Goal: Task Accomplishment & Management: Use online tool/utility

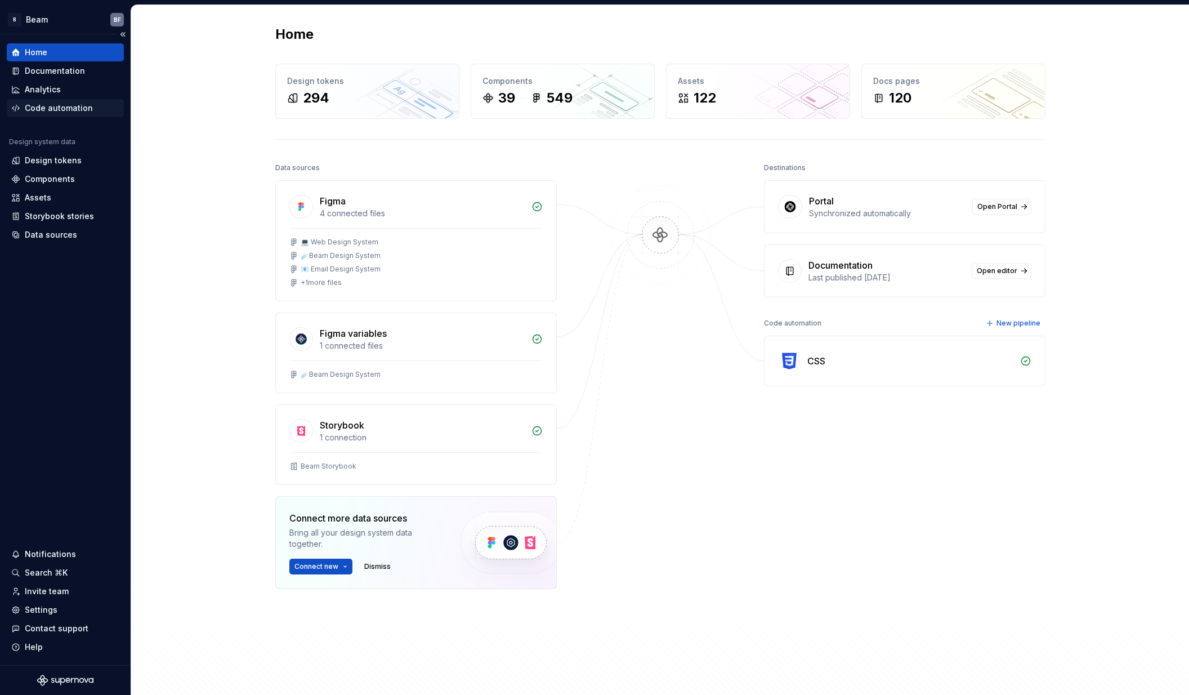
click at [85, 110] on div "Code automation" at bounding box center [59, 107] width 68 height 11
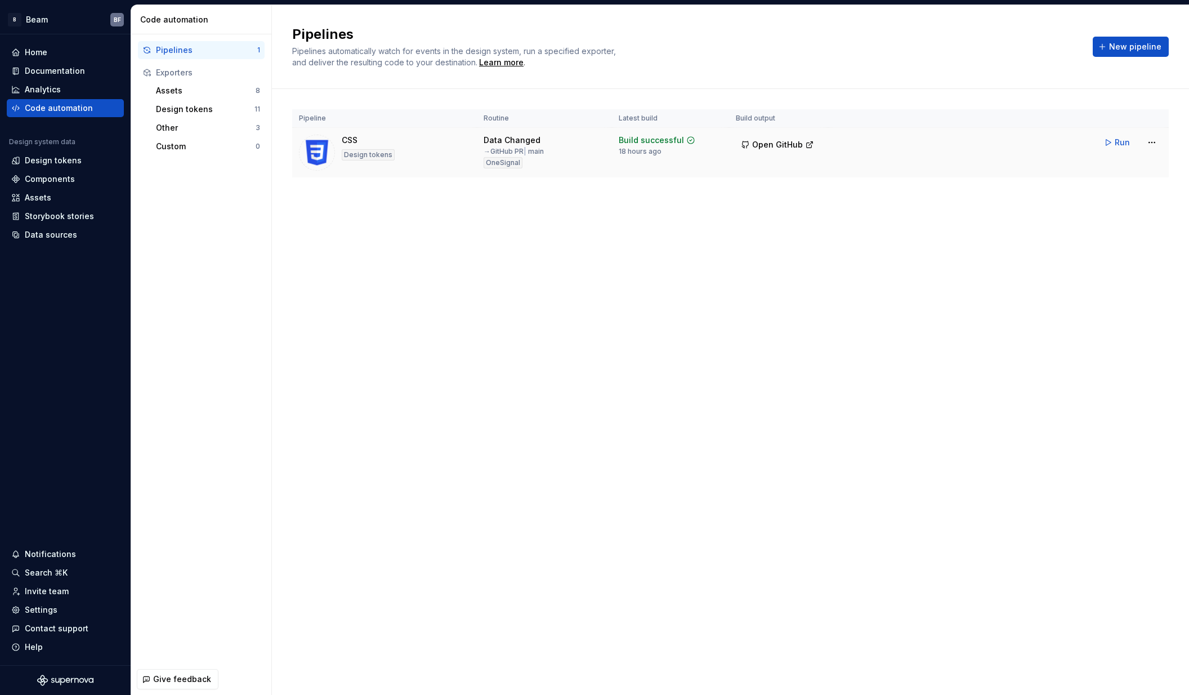
click at [446, 152] on div "CSS Design tokens" at bounding box center [384, 153] width 171 height 36
click at [1154, 140] on html "B Beam BF Home Documentation Analytics Code automation Design system data Desig…" at bounding box center [594, 347] width 1189 height 695
click at [1111, 168] on div "Edit pipeline" at bounding box center [1138, 166] width 96 height 11
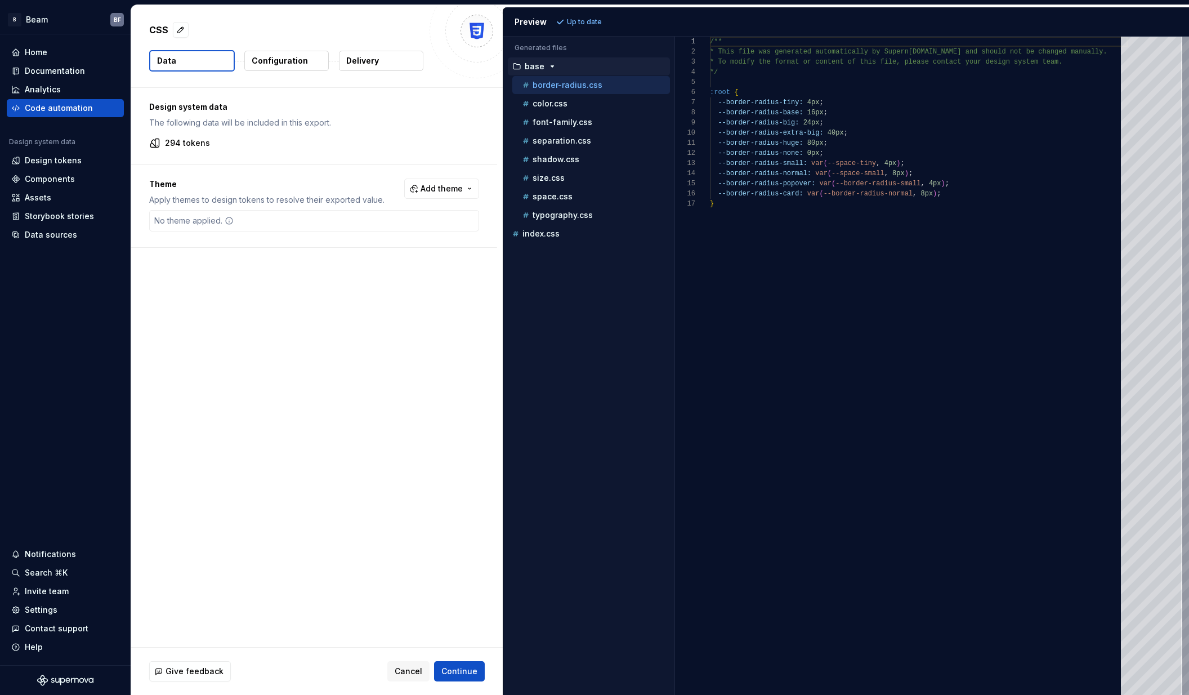
click at [288, 61] on p "Configuration" at bounding box center [280, 60] width 56 height 11
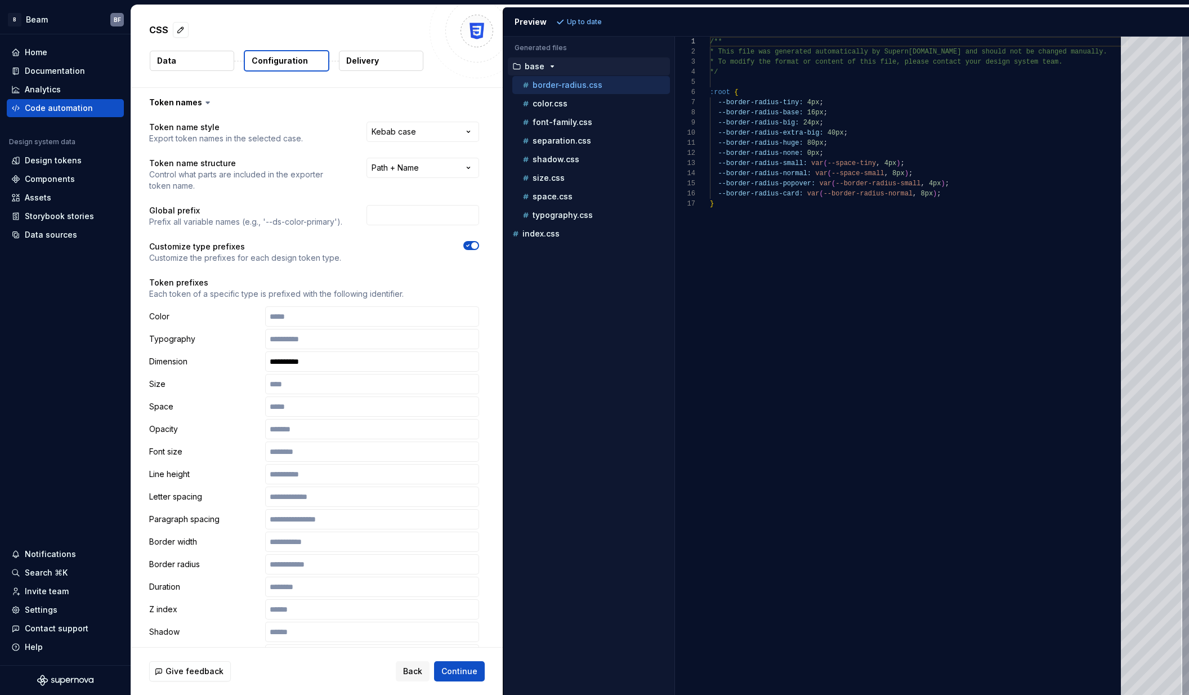
click at [192, 63] on button "Data" at bounding box center [192, 61] width 84 height 20
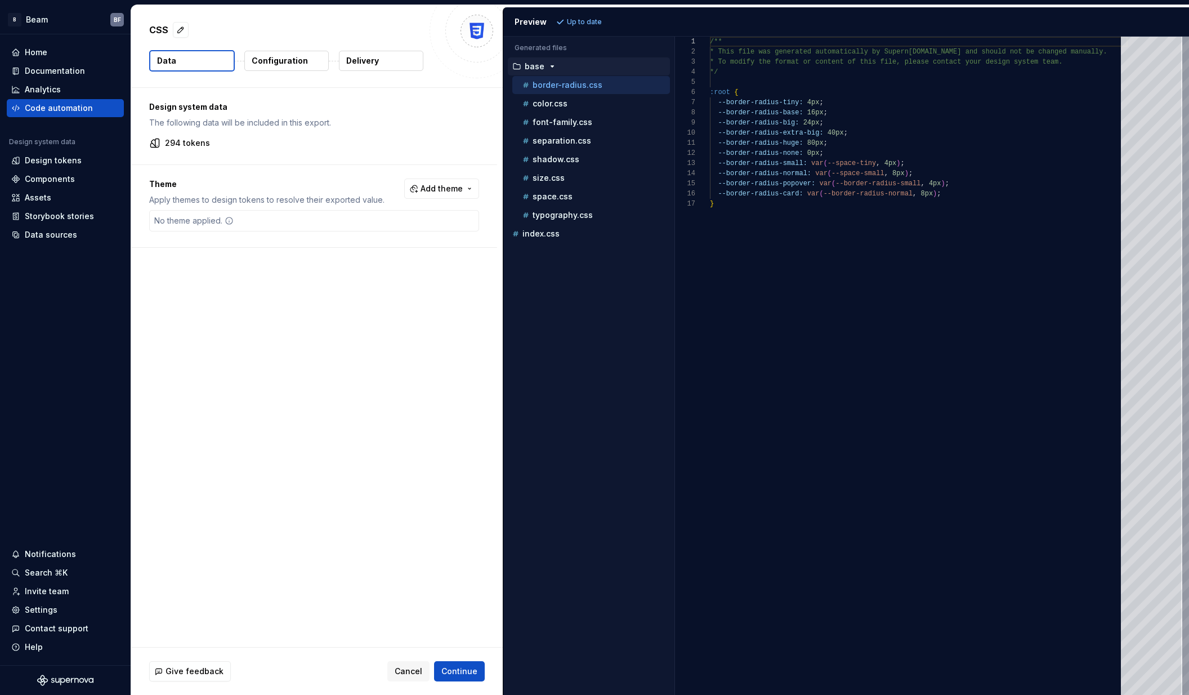
click at [282, 61] on p "Configuration" at bounding box center [280, 60] width 56 height 11
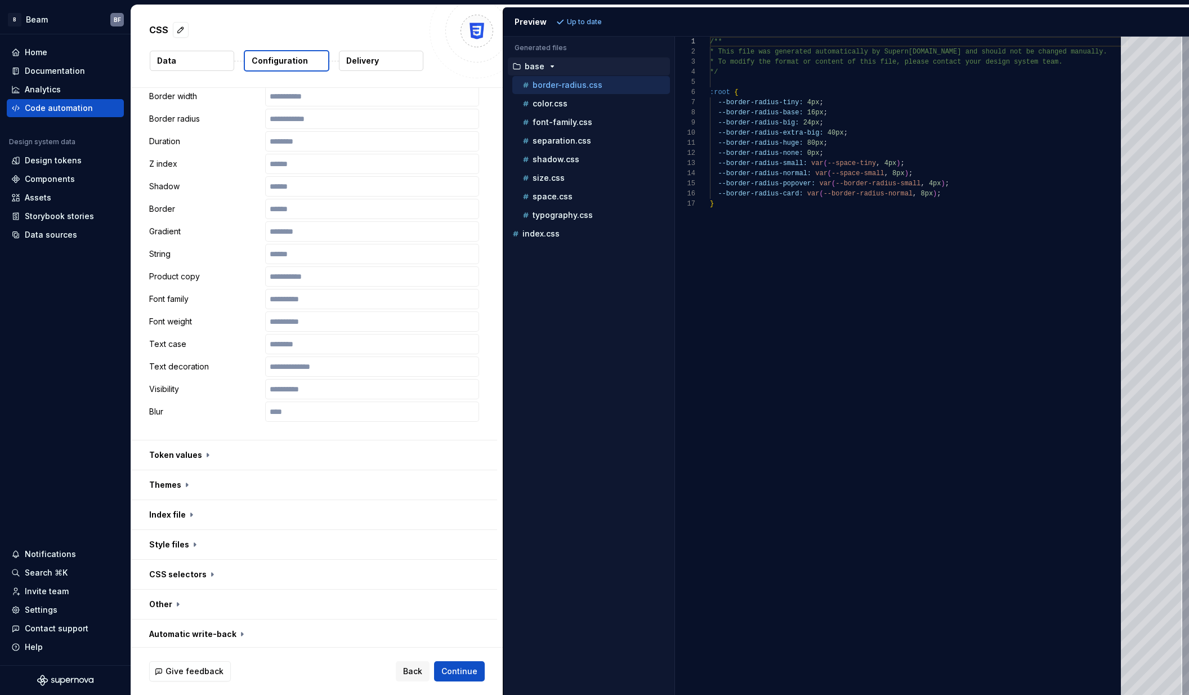
scroll to position [448, 0]
click at [197, 451] on button "button" at bounding box center [314, 452] width 366 height 29
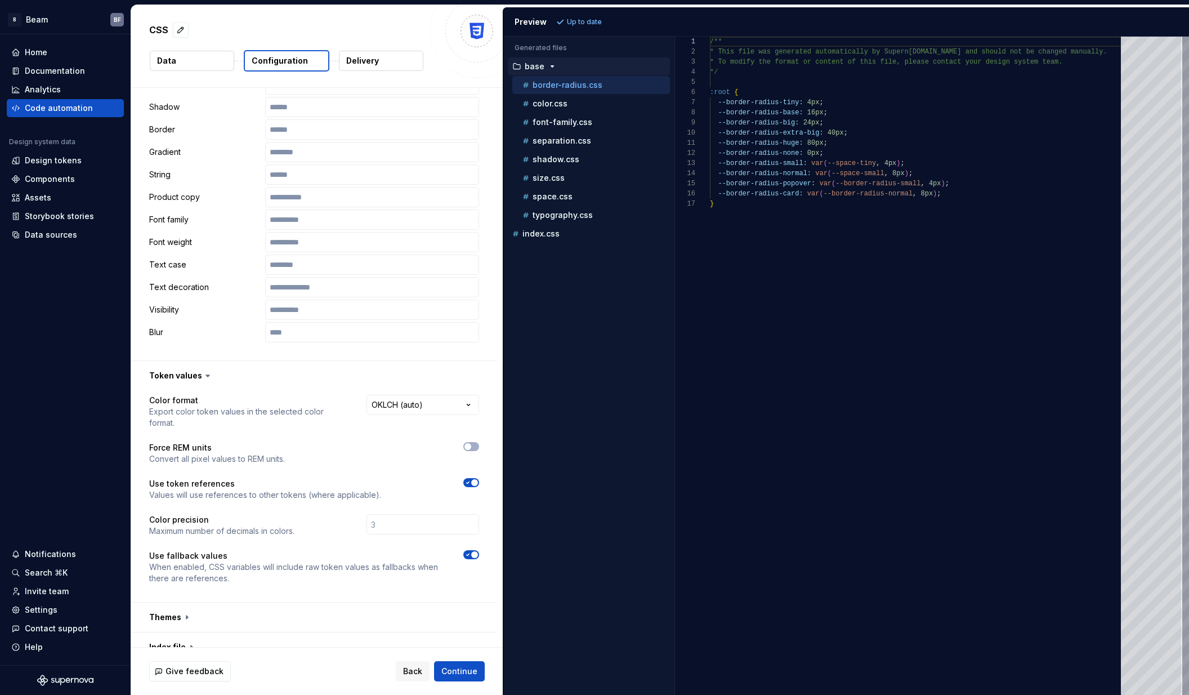
scroll to position [526, 0]
click at [417, 402] on html "**********" at bounding box center [594, 347] width 1189 height 695
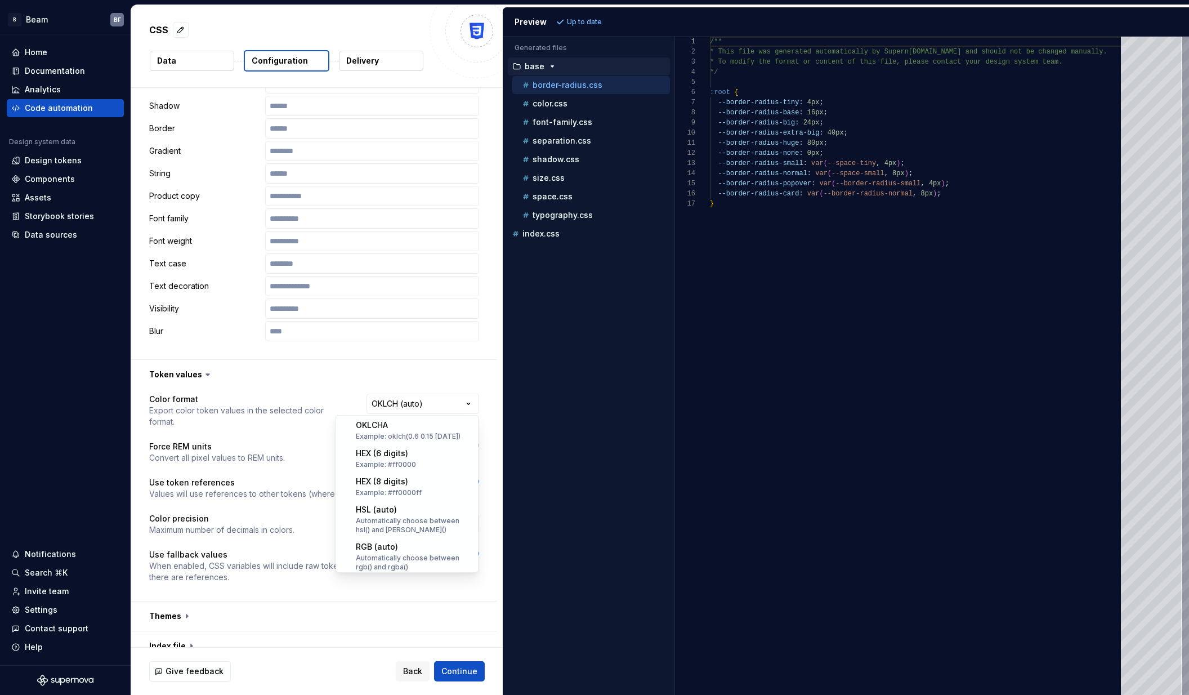
scroll to position [221, 0]
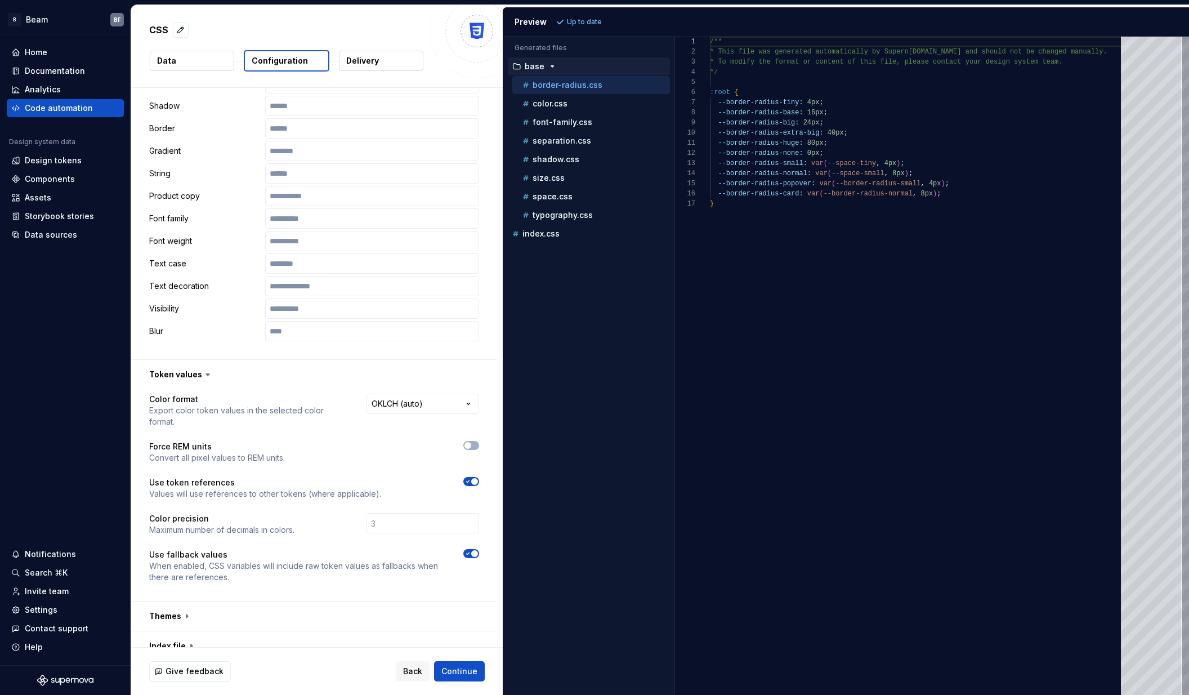
click at [341, 386] on html "**********" at bounding box center [594, 347] width 1189 height 695
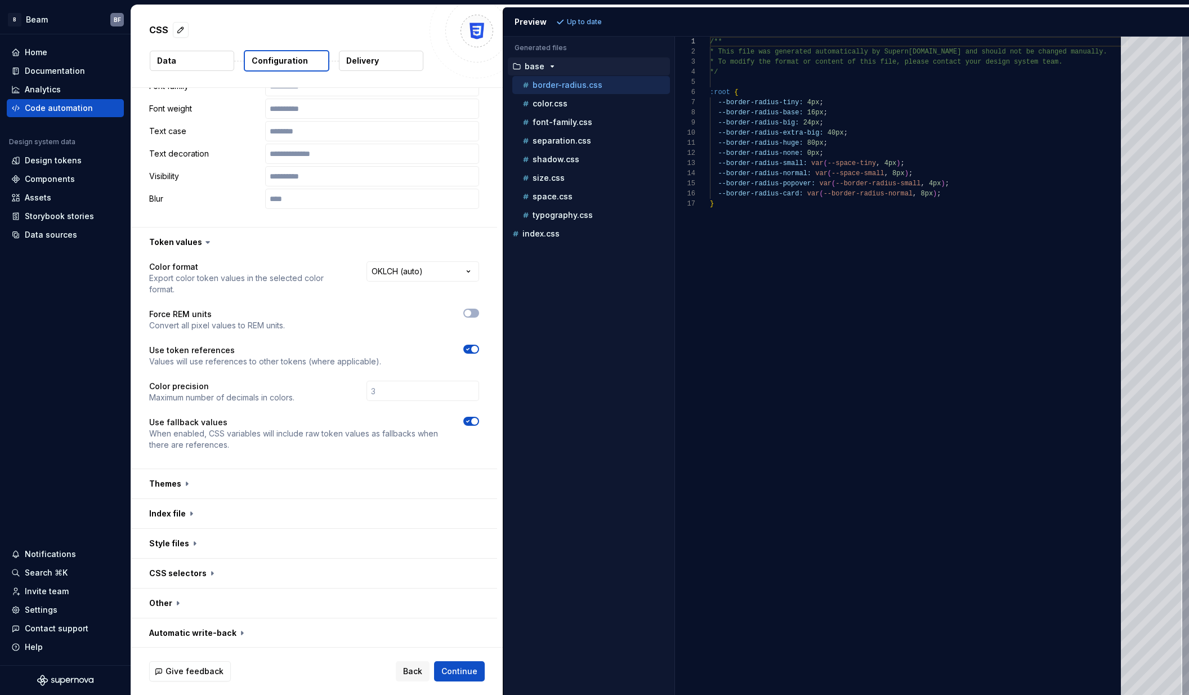
scroll to position [659, 0]
click at [190, 483] on button "button" at bounding box center [314, 482] width 366 height 29
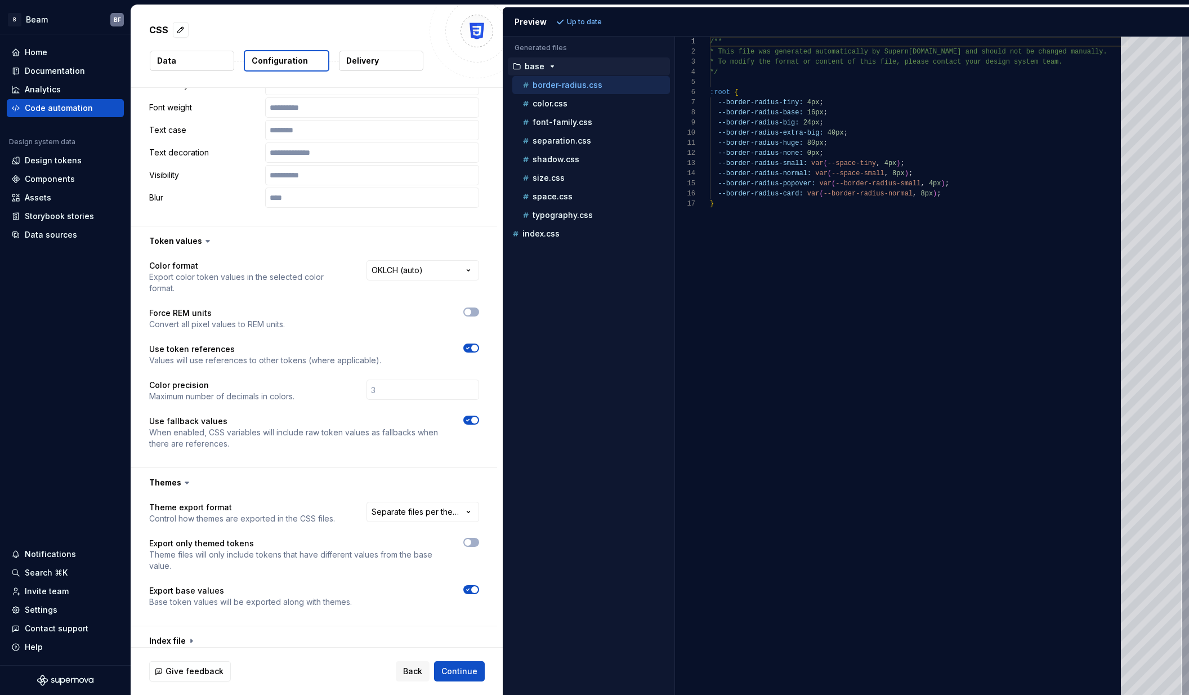
click at [190, 483] on icon at bounding box center [186, 482] width 11 height 11
click at [183, 482] on icon at bounding box center [186, 482] width 11 height 11
click at [185, 483] on icon at bounding box center [186, 483] width 3 height 2
click at [204, 483] on button "button" at bounding box center [314, 482] width 366 height 29
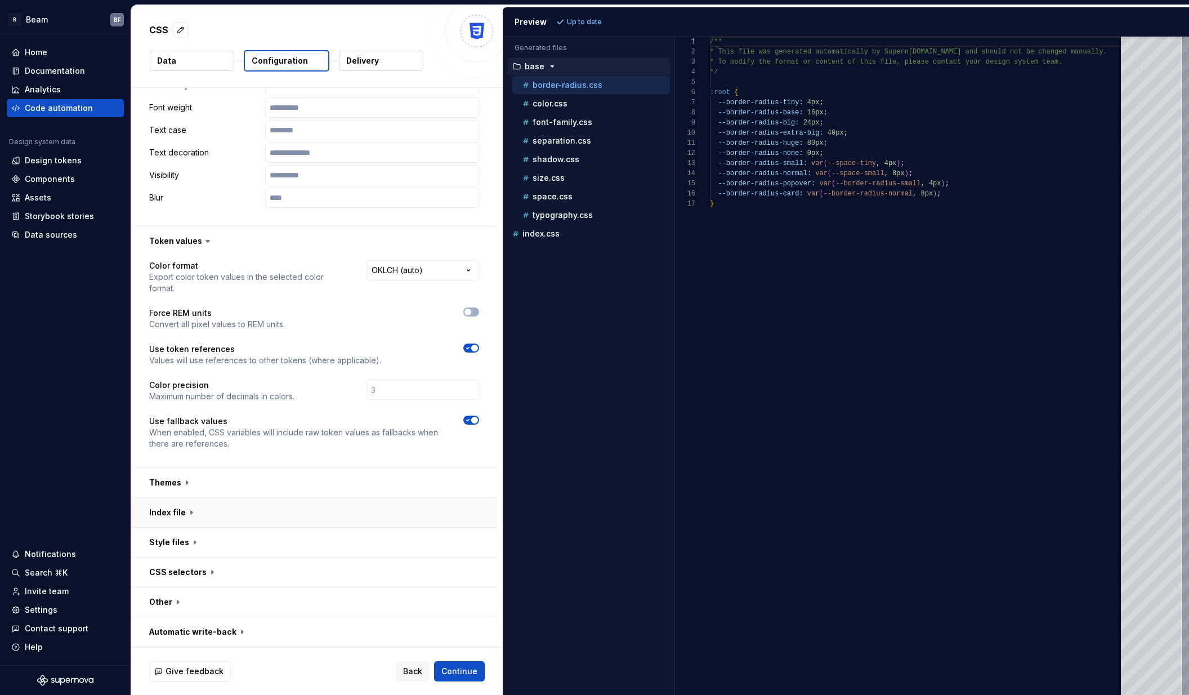
click at [195, 516] on button "button" at bounding box center [314, 512] width 366 height 29
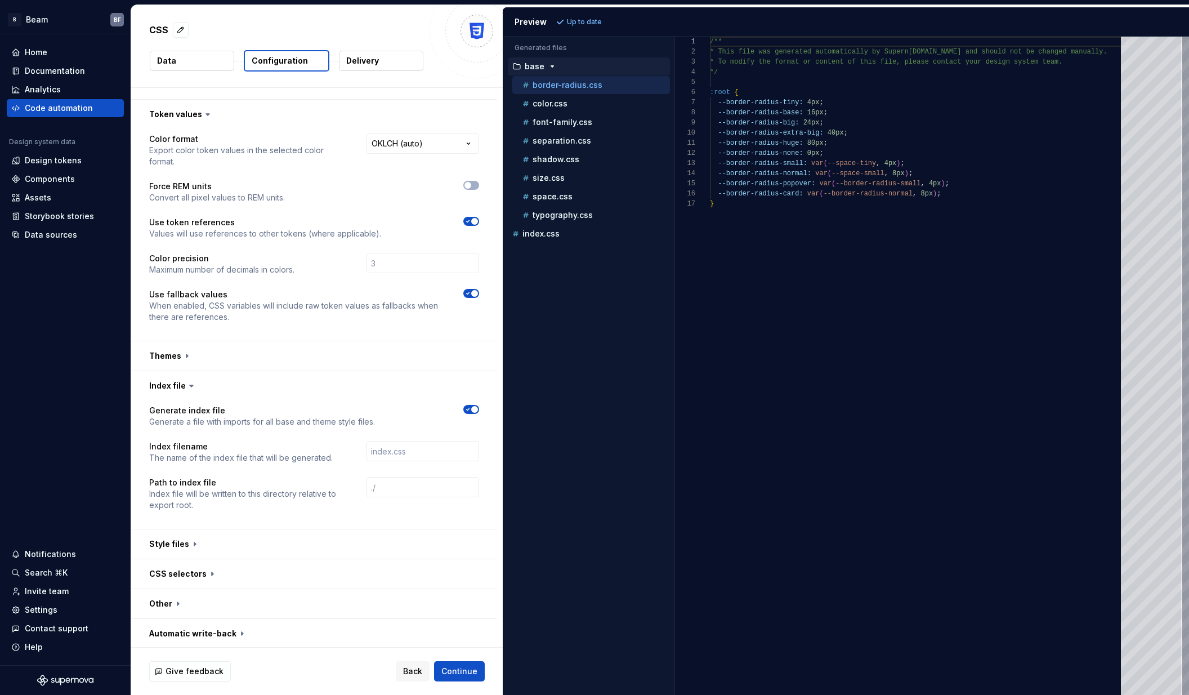
scroll to position [786, 0]
click at [191, 391] on icon at bounding box center [191, 386] width 11 height 11
click at [188, 385] on icon at bounding box center [191, 386] width 11 height 11
click at [215, 388] on button "button" at bounding box center [314, 386] width 366 height 29
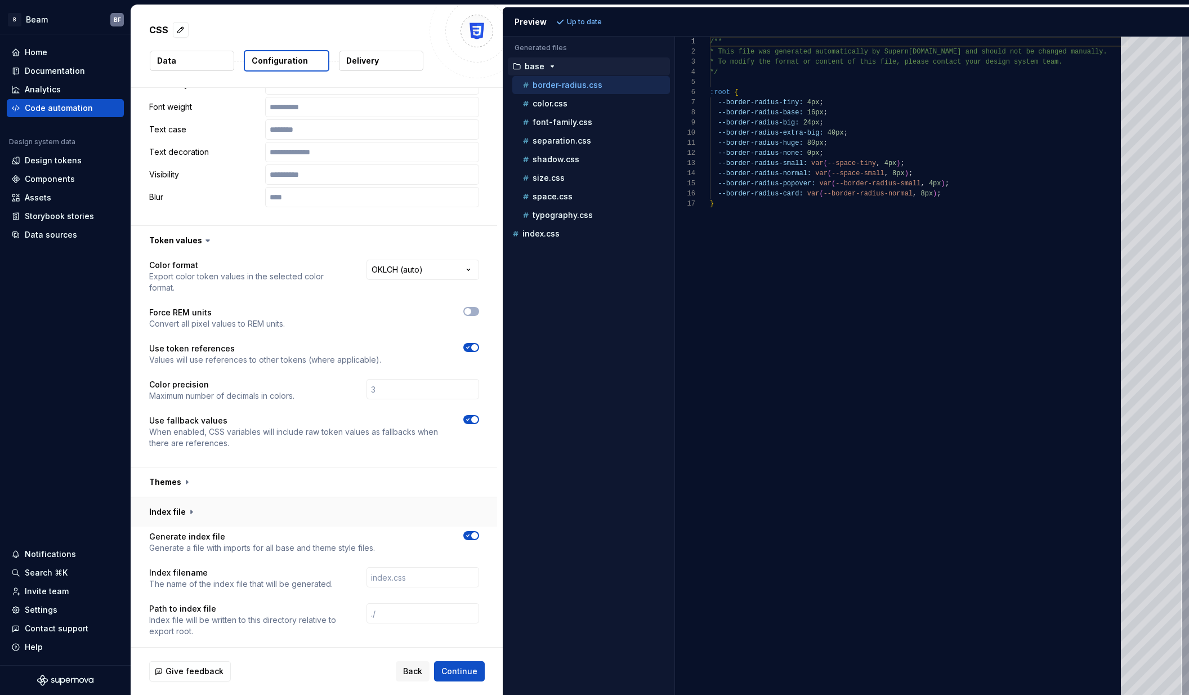
scroll to position [659, 0]
click at [204, 601] on button "button" at bounding box center [314, 601] width 366 height 29
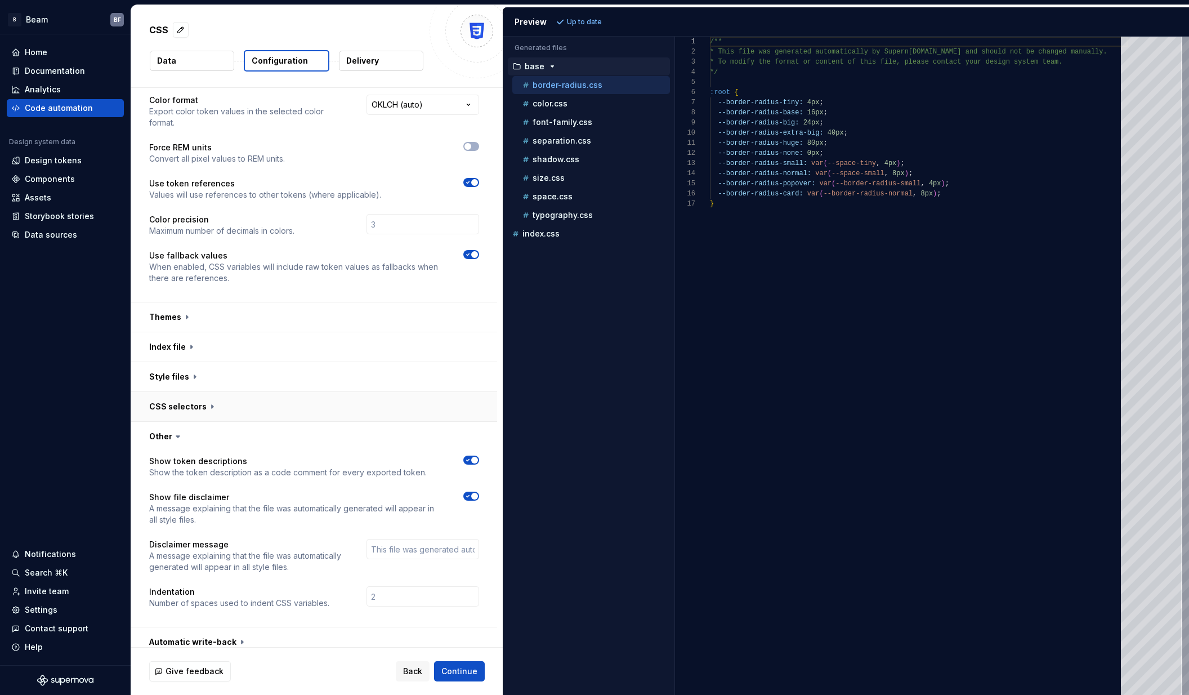
scroll to position [835, 0]
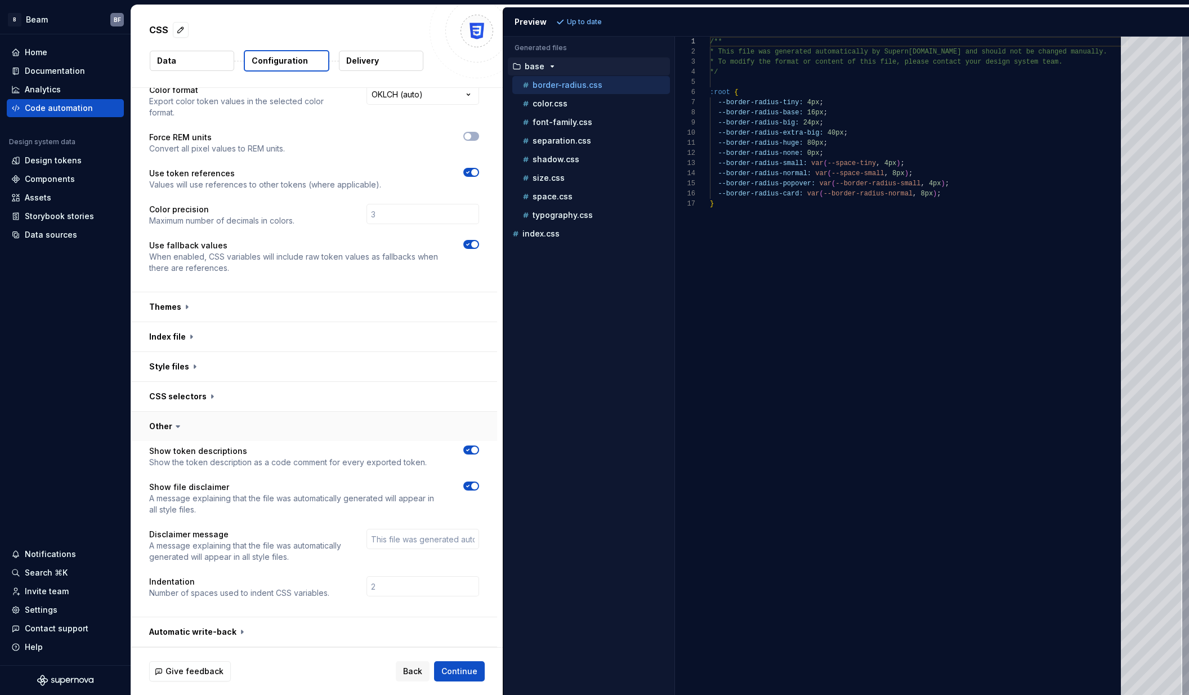
click at [262, 427] on button "button" at bounding box center [314, 426] width 366 height 29
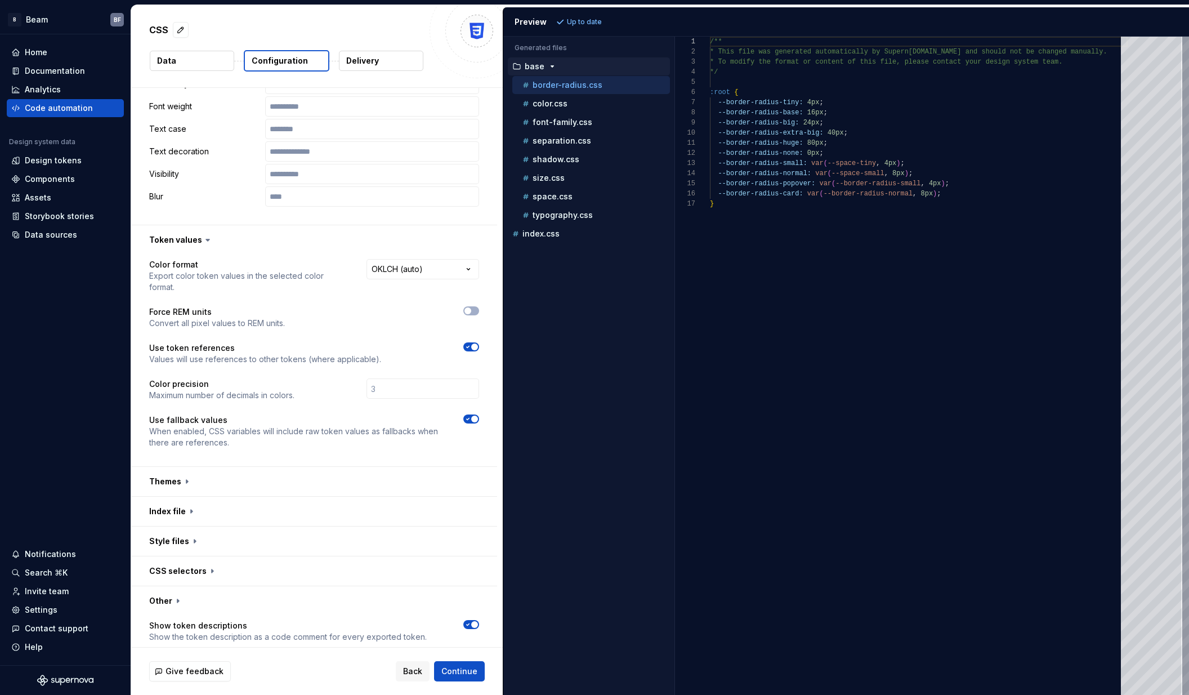
scroll to position [659, 0]
click at [226, 576] on button "button" at bounding box center [314, 572] width 366 height 29
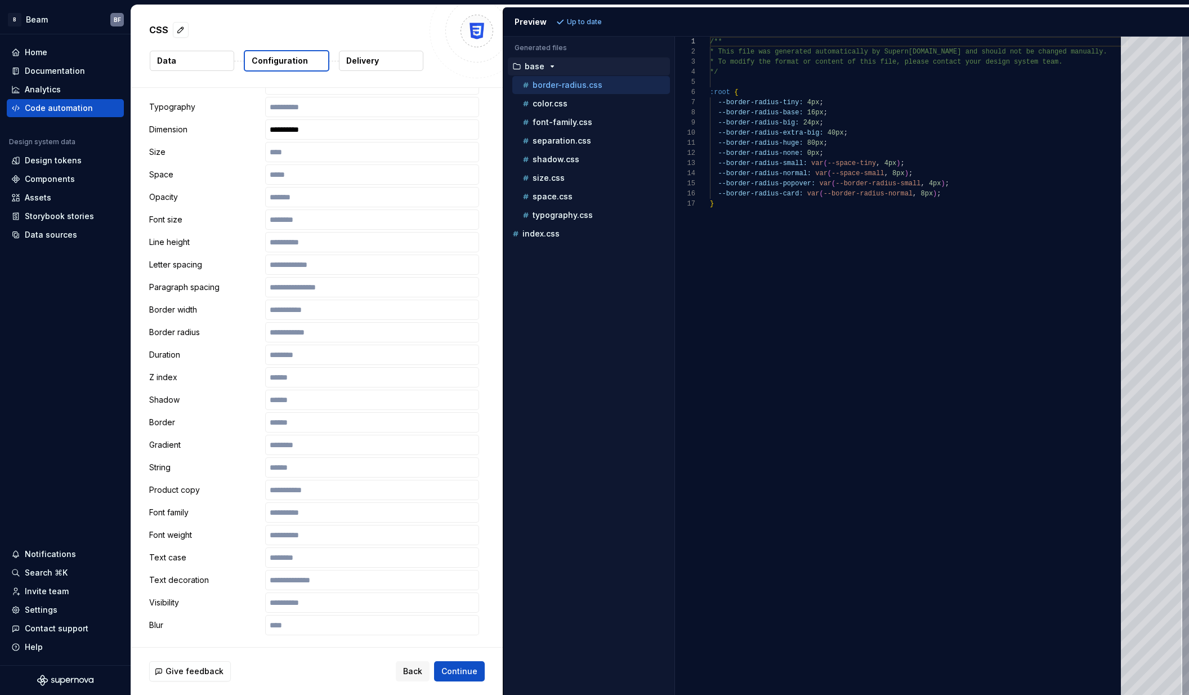
scroll to position [211, 0]
click at [194, 68] on button "Data" at bounding box center [192, 61] width 84 height 20
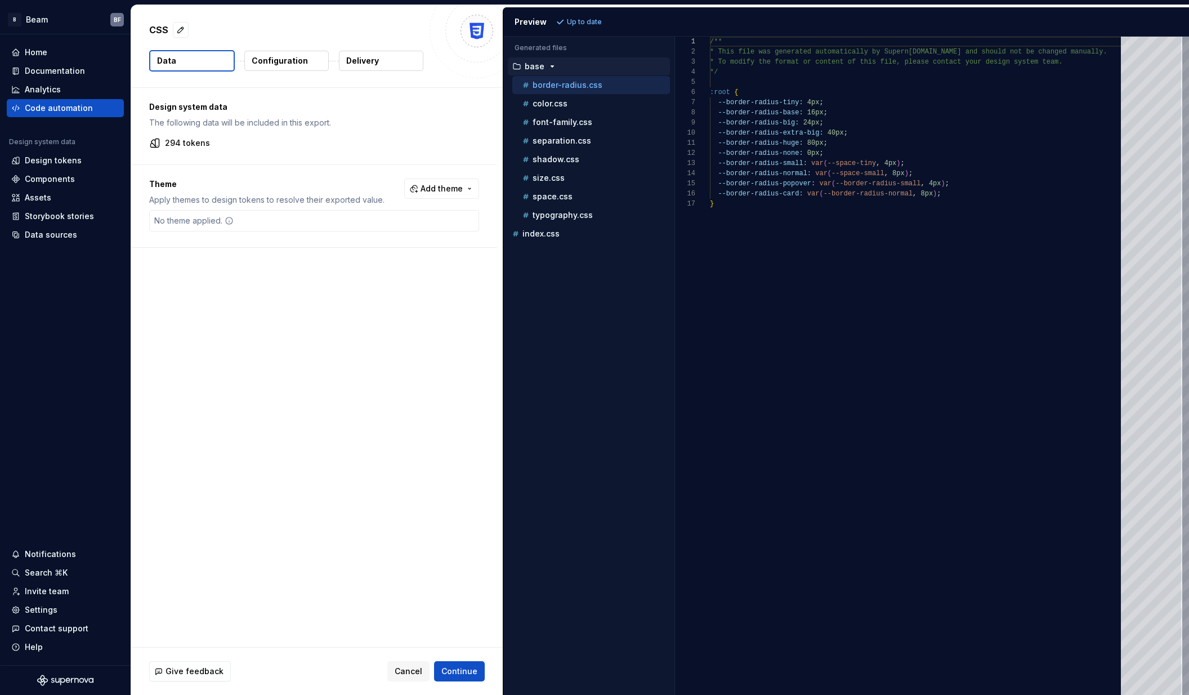
click at [359, 64] on p "Delivery" at bounding box center [362, 60] width 33 height 11
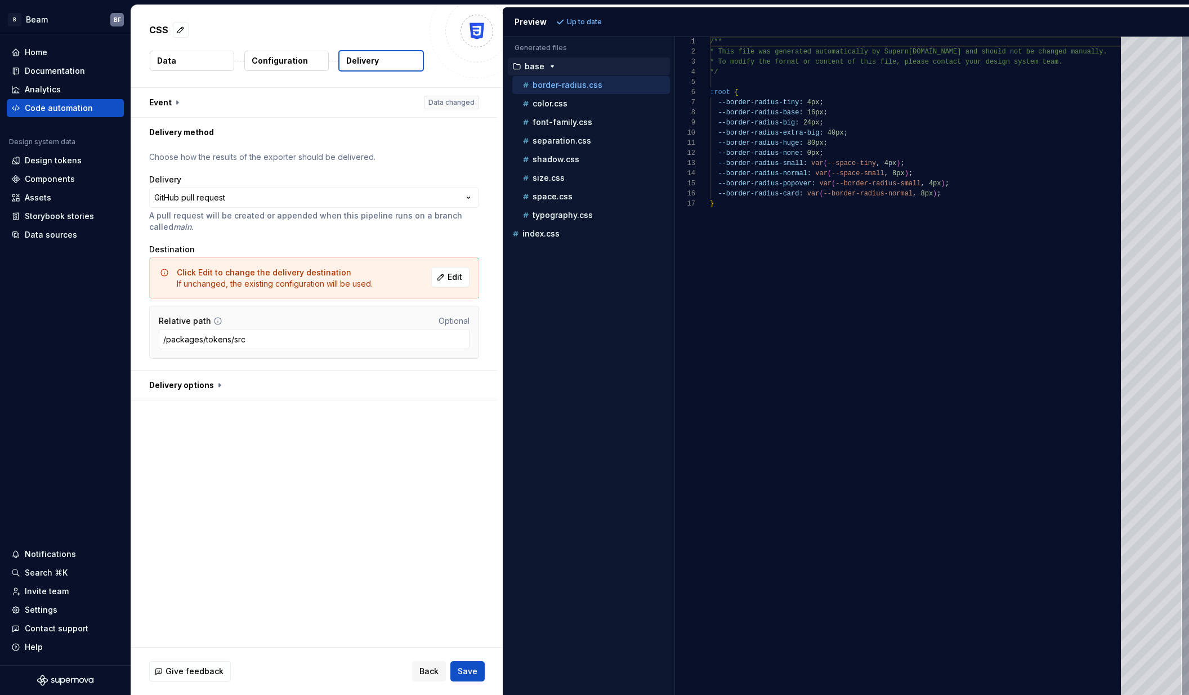
click at [222, 60] on button "Data" at bounding box center [192, 61] width 84 height 20
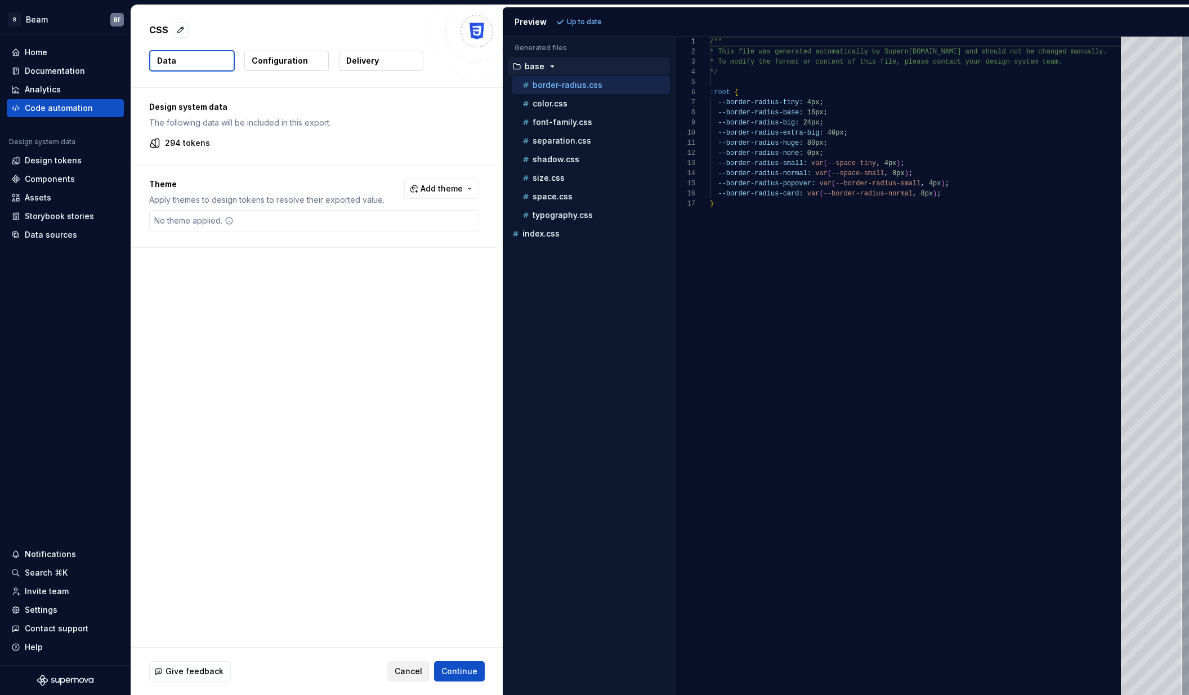
click at [417, 669] on span "Cancel" at bounding box center [409, 671] width 28 height 11
